Goal: Task Accomplishment & Management: Use online tool/utility

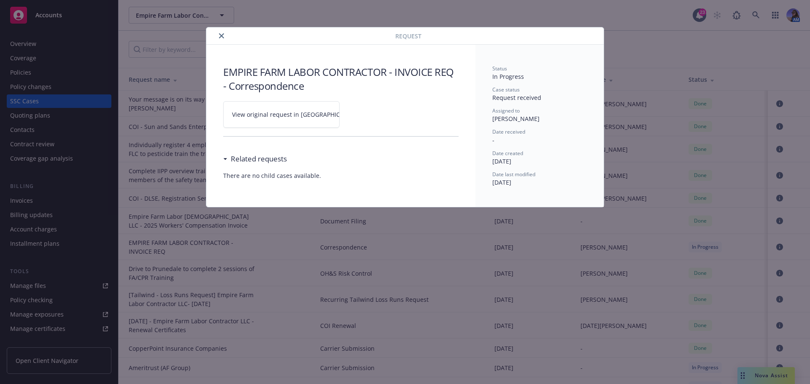
click at [224, 30] on div "Request" at bounding box center [405, 35] width 398 height 17
click at [223, 36] on icon "close" at bounding box center [221, 35] width 5 height 5
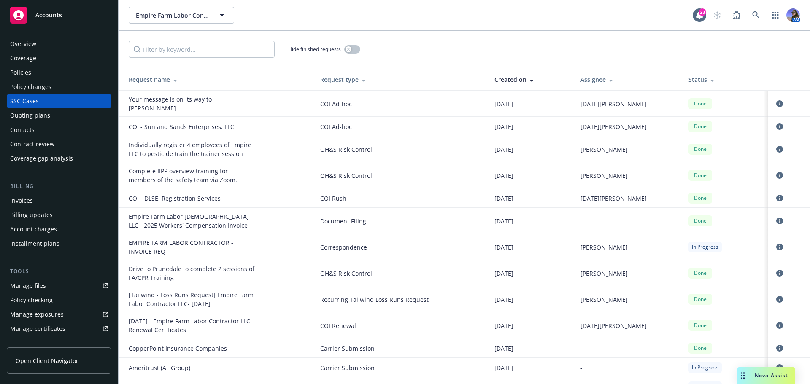
click at [22, 76] on div "Policies" at bounding box center [20, 73] width 21 height 14
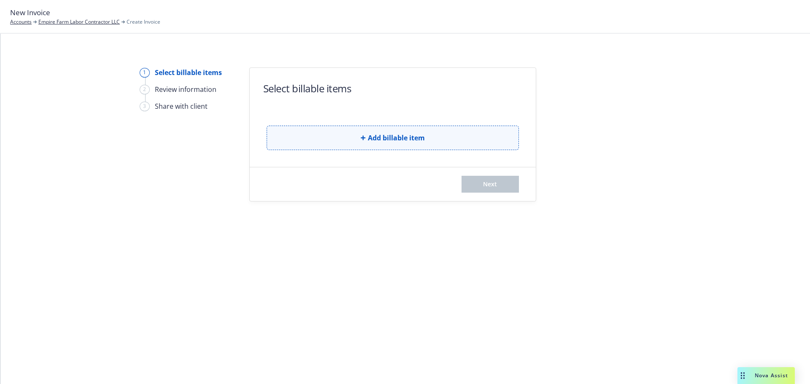
click at [377, 143] on button "Add billable item" at bounding box center [393, 138] width 252 height 24
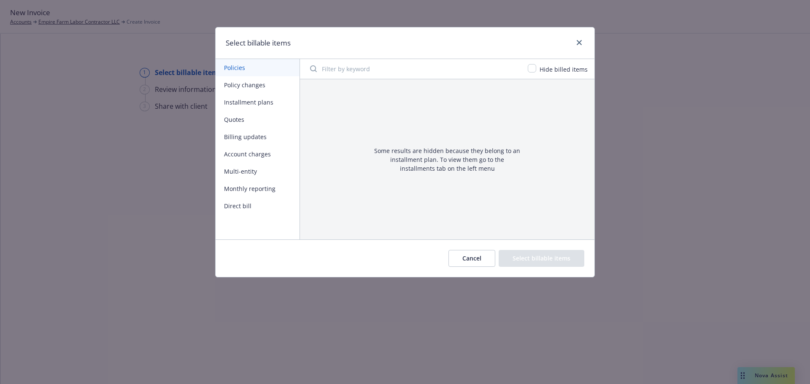
click at [228, 155] on button "Account charges" at bounding box center [258, 154] width 84 height 17
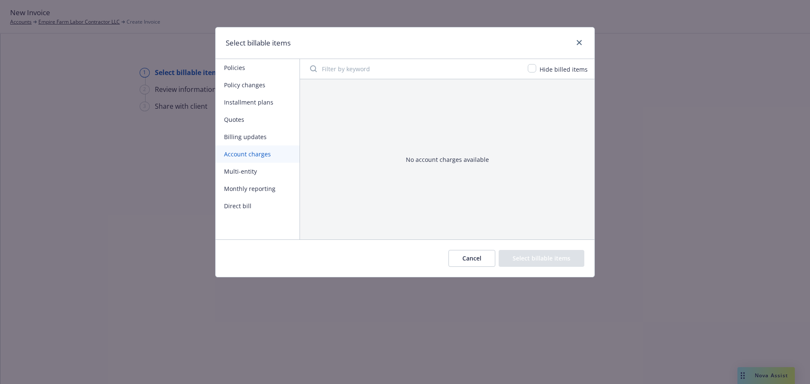
click at [466, 258] on button "Cancel" at bounding box center [472, 258] width 47 height 17
